Goal: Information Seeking & Learning: Learn about a topic

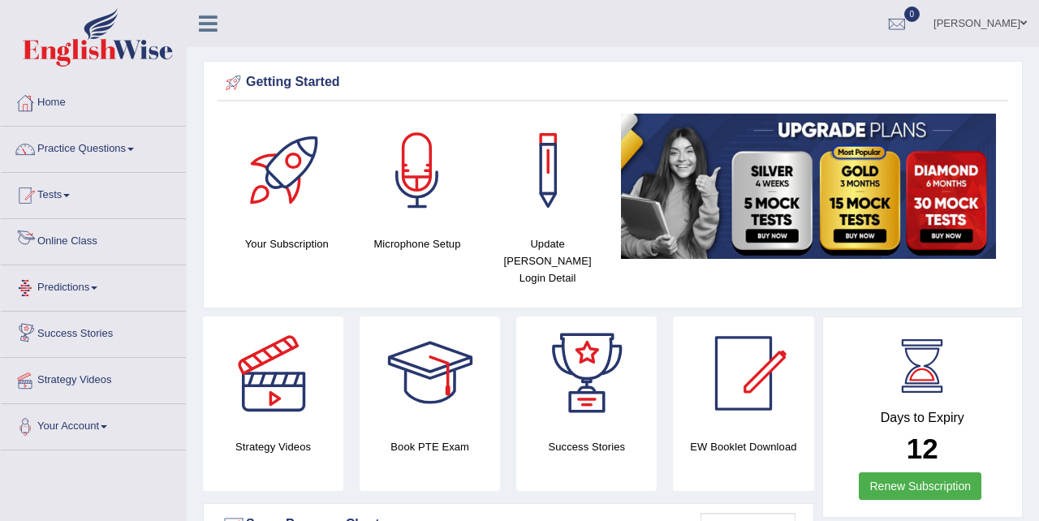
click at [106, 242] on link "Online Class" at bounding box center [93, 239] width 185 height 41
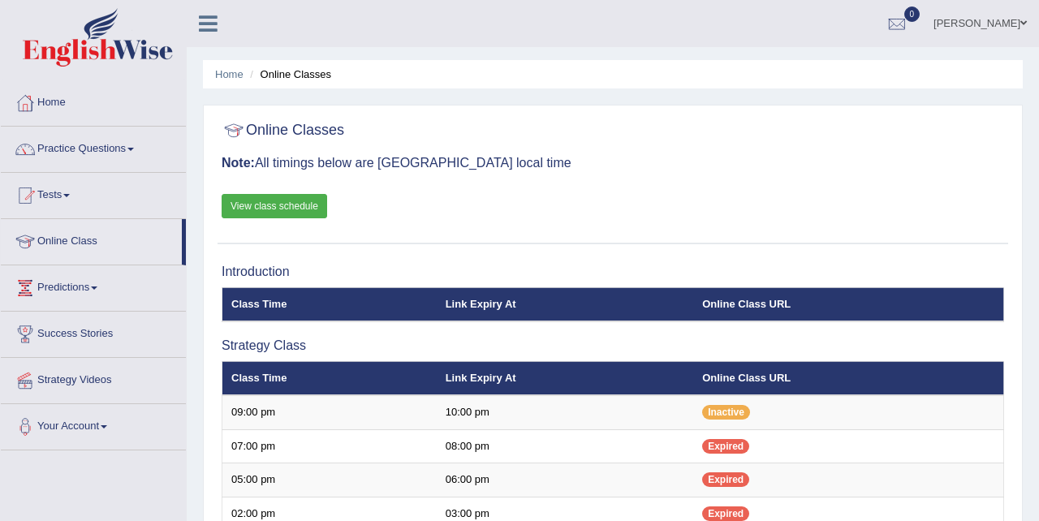
click at [248, 209] on link "View class schedule" at bounding box center [275, 206] width 106 height 24
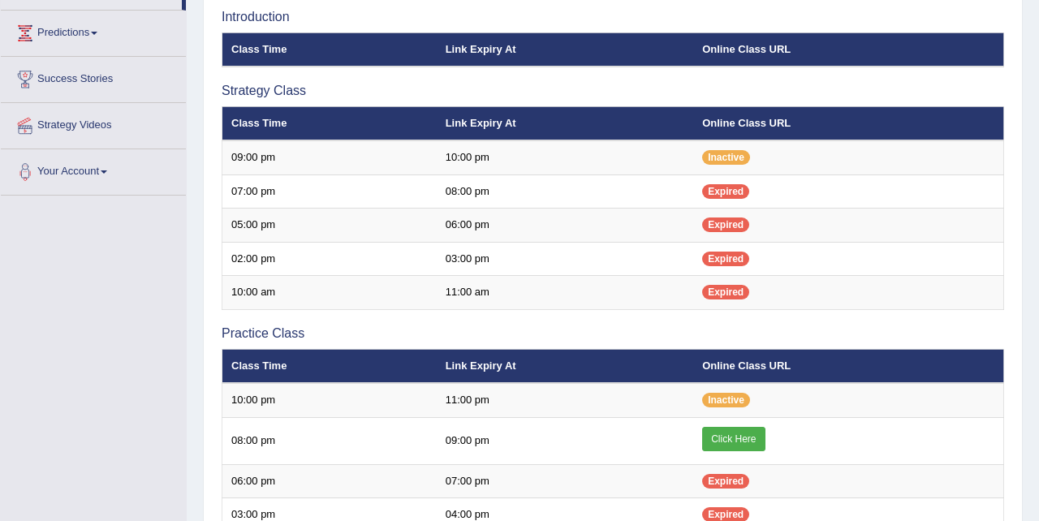
scroll to position [265, 0]
